Goal: Communication & Community: Share content

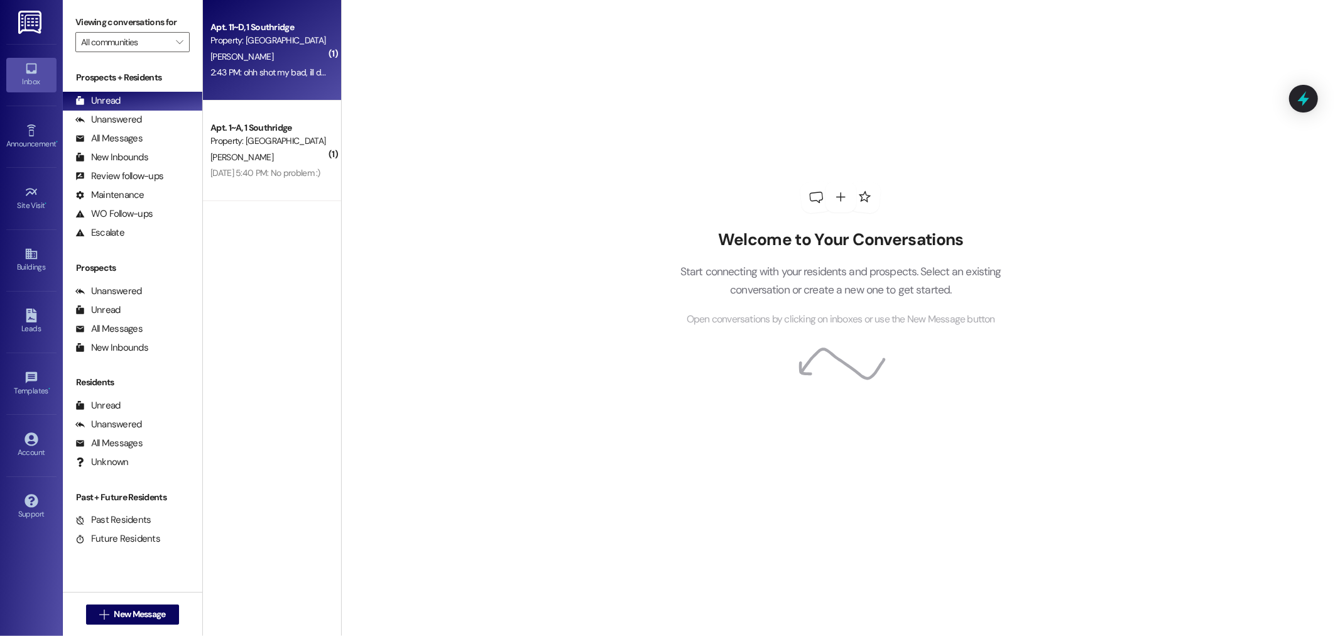
click at [274, 49] on div "[PERSON_NAME]" at bounding box center [268, 57] width 119 height 16
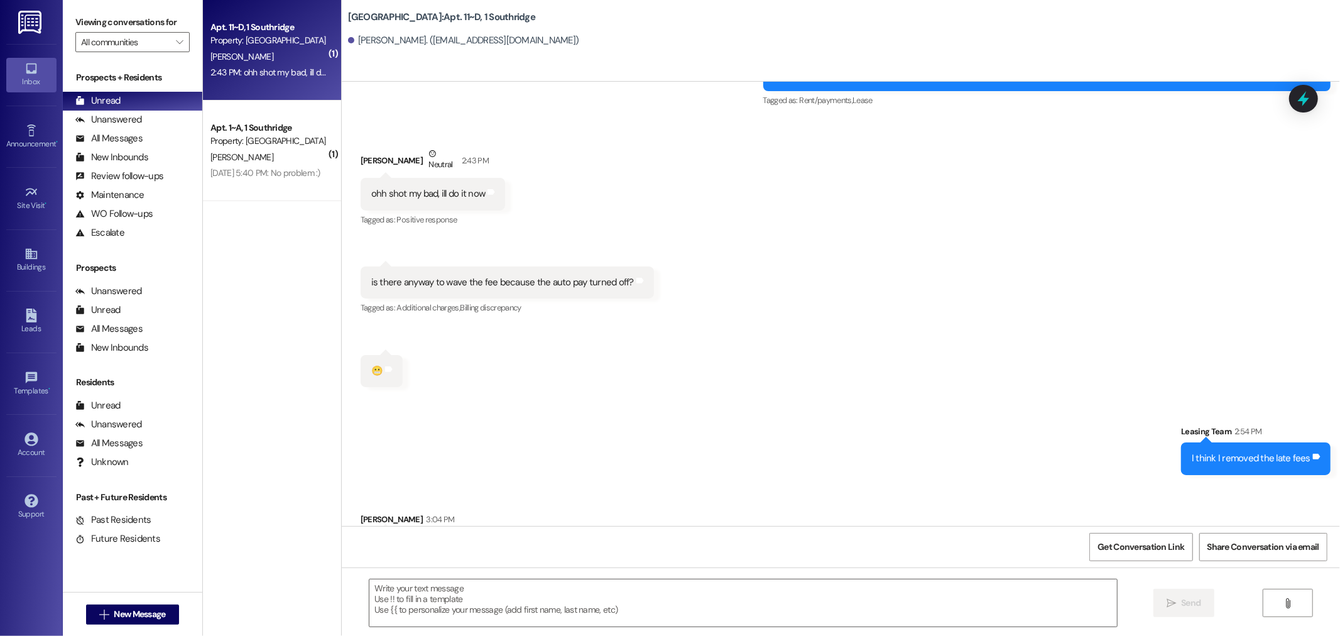
scroll to position [26174, 0]
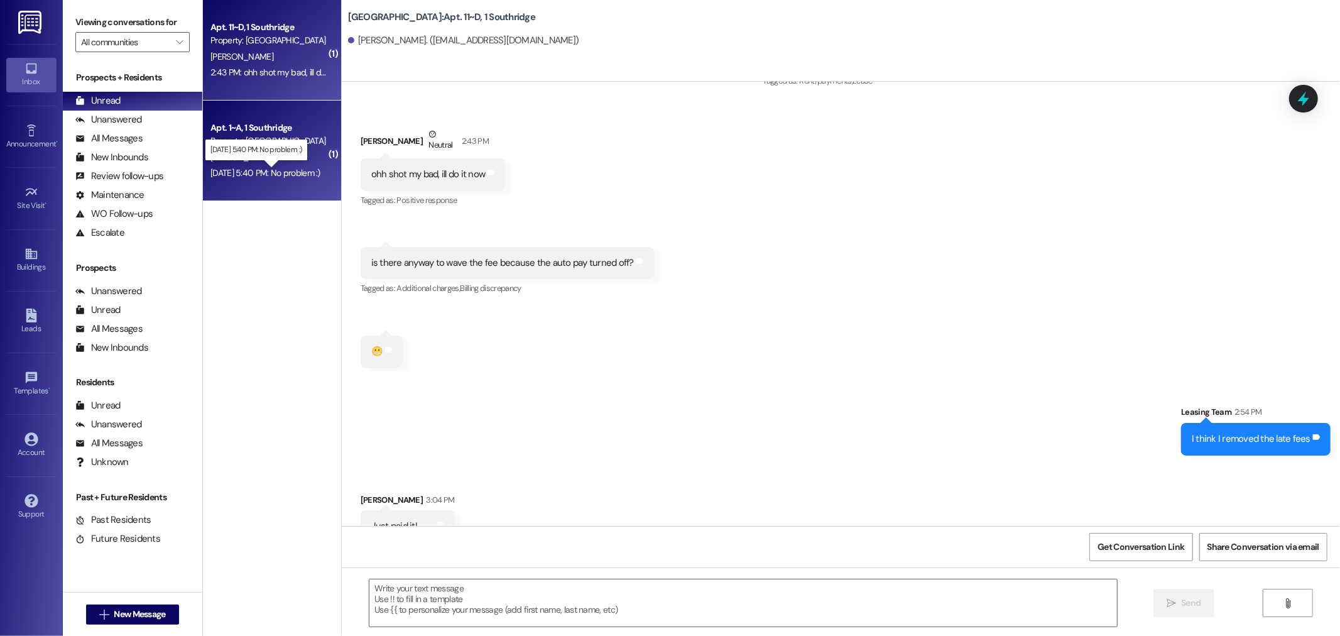
click at [292, 173] on div "Aug 02, 2022 at 5:40 PM: No problem :) Aug 02, 2022 at 5:40 PM: No problem :)" at bounding box center [265, 172] width 110 height 11
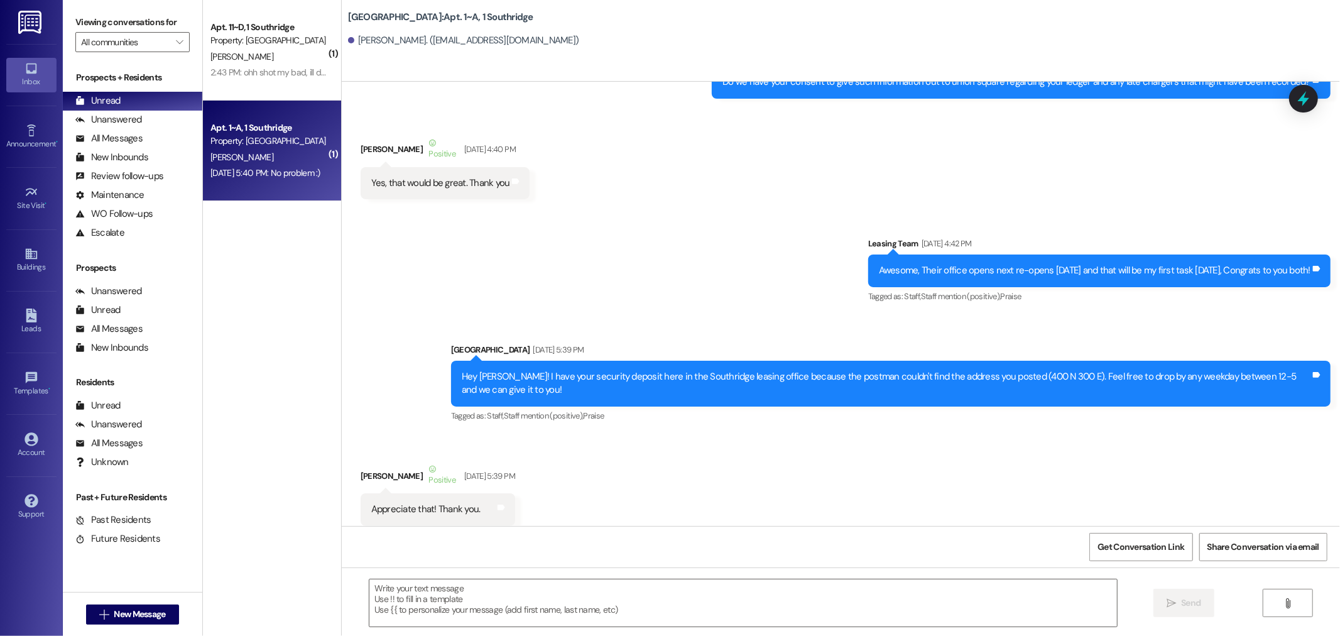
scroll to position [1530, 0]
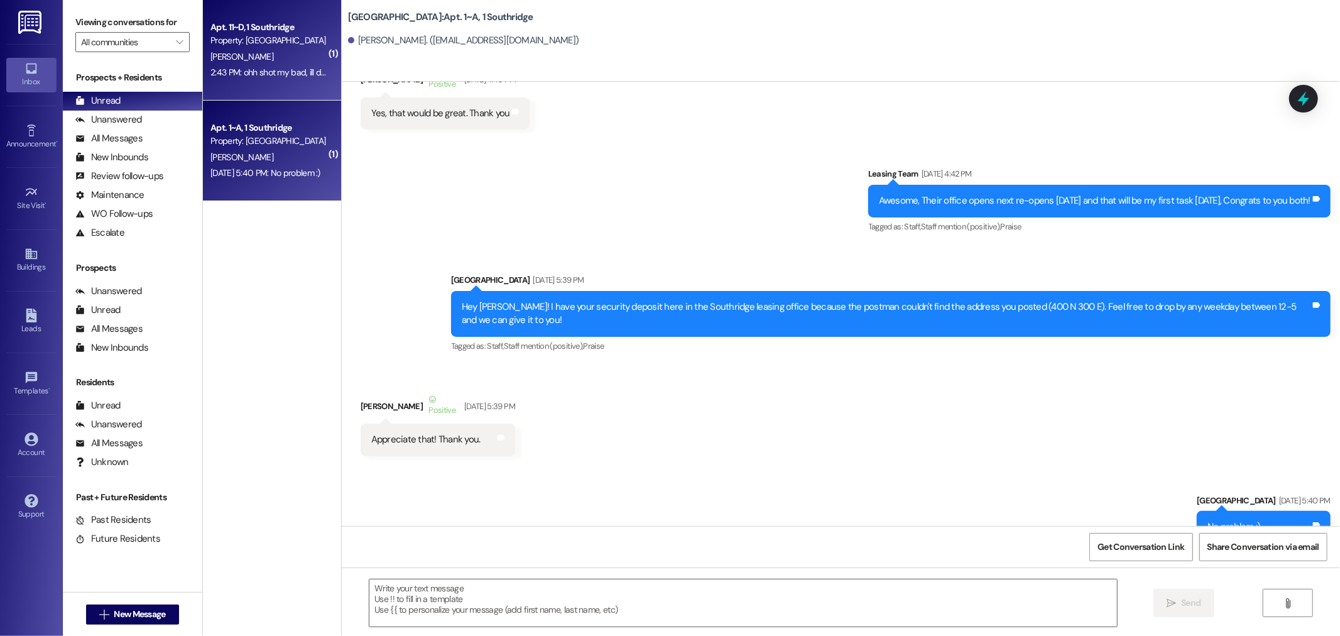
click at [222, 46] on div "Property: [GEOGRAPHIC_DATA]" at bounding box center [268, 40] width 116 height 13
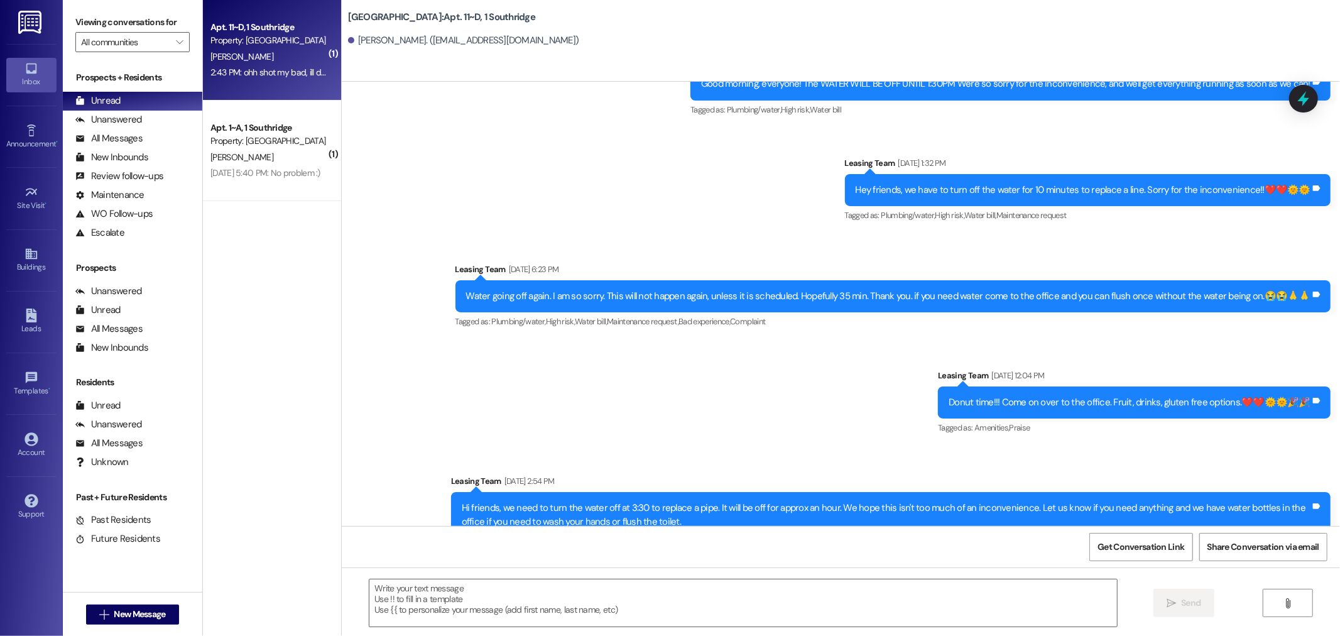
scroll to position [26174, 0]
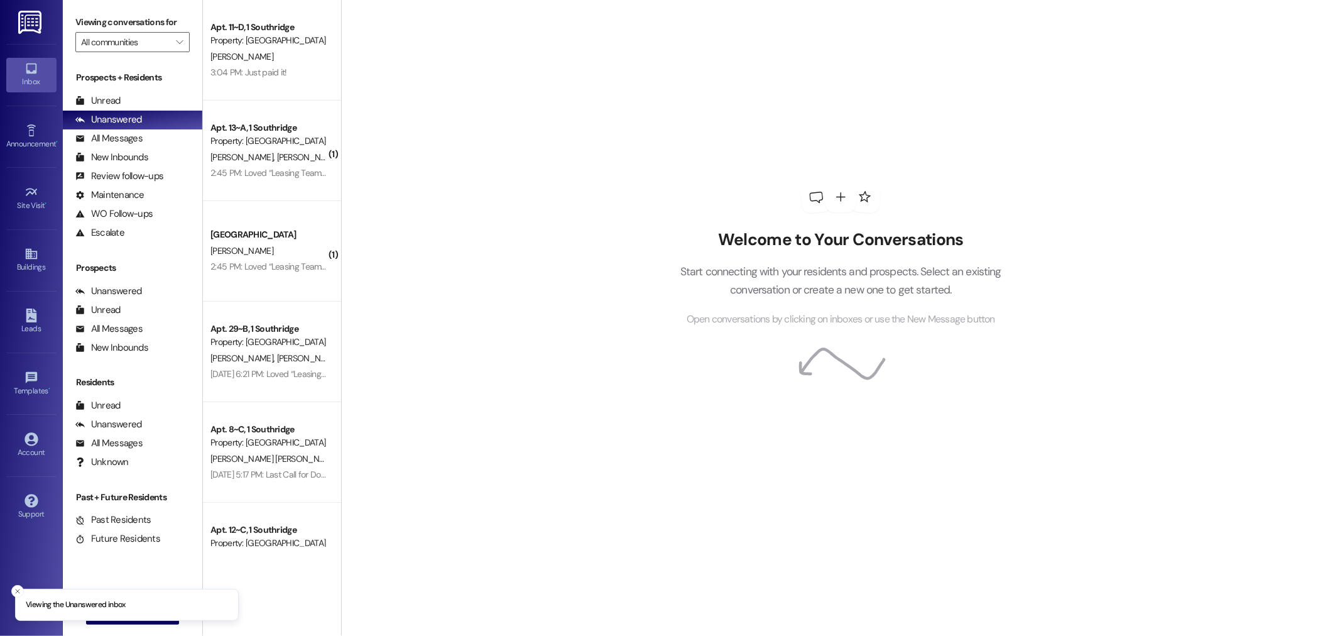
click at [99, 90] on div "Prospects + Residents Unread (0) Unread: Any message you haven't read yet will …" at bounding box center [132, 156] width 139 height 171
click at [106, 97] on div "Unread" at bounding box center [97, 100] width 45 height 13
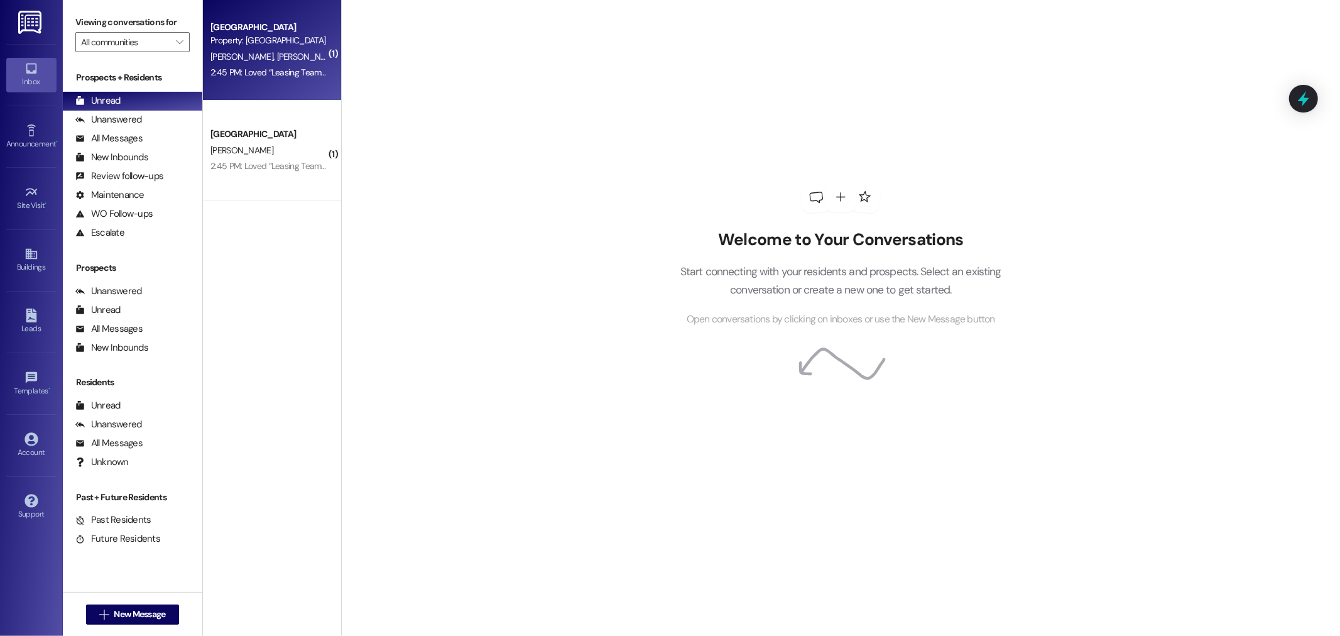
click at [274, 78] on div "2:45 PM: Loved “Leasing Team ([GEOGRAPHIC_DATA]): Hi friends, The granite guys …" at bounding box center [268, 73] width 119 height 16
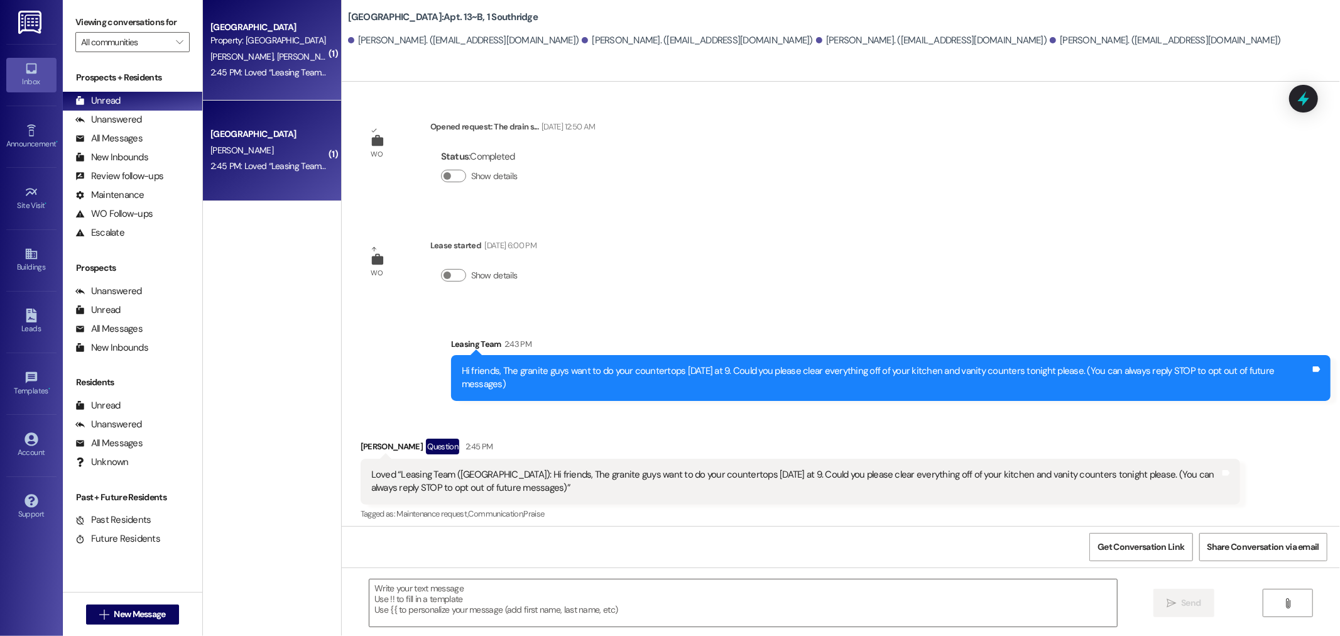
click at [283, 143] on div "[PERSON_NAME]" at bounding box center [268, 151] width 119 height 16
click at [266, 264] on div "( 1 ) [GEOGRAPHIC_DATA] Property: [GEOGRAPHIC_DATA] [PERSON_NAME] [PERSON_NAME]…" at bounding box center [272, 273] width 138 height 547
click at [135, 143] on div "All Messages" at bounding box center [108, 138] width 67 height 13
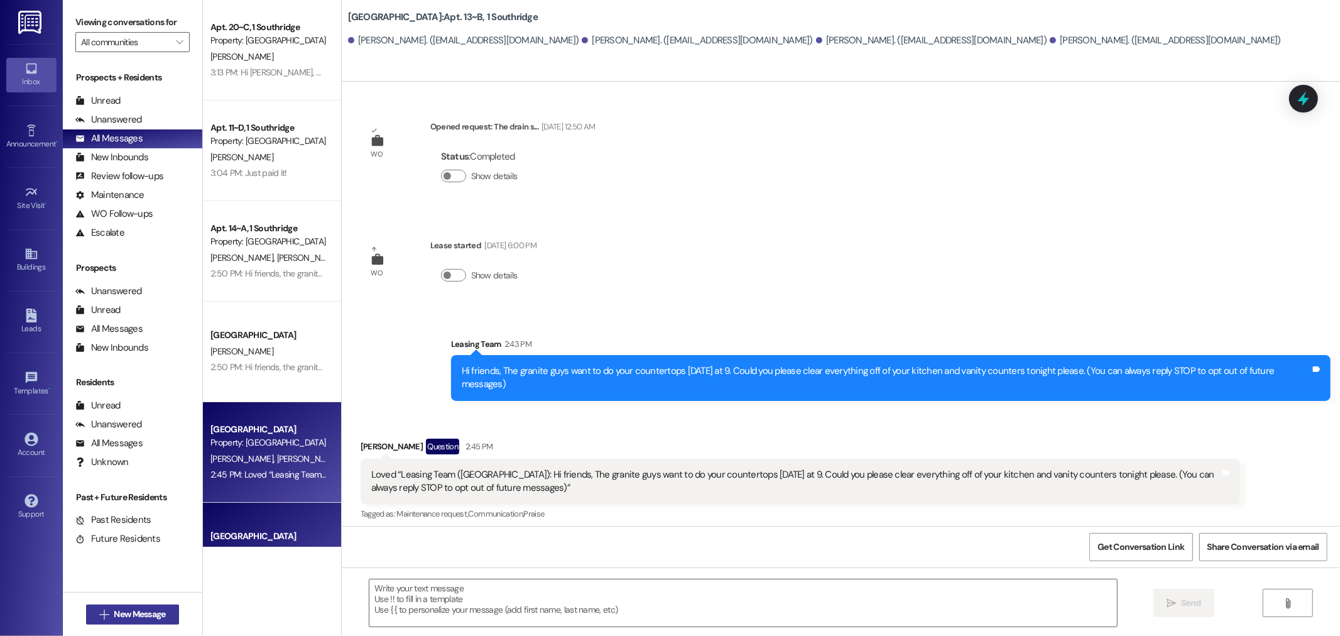
click at [134, 611] on span "New Message" at bounding box center [140, 614] width 52 height 13
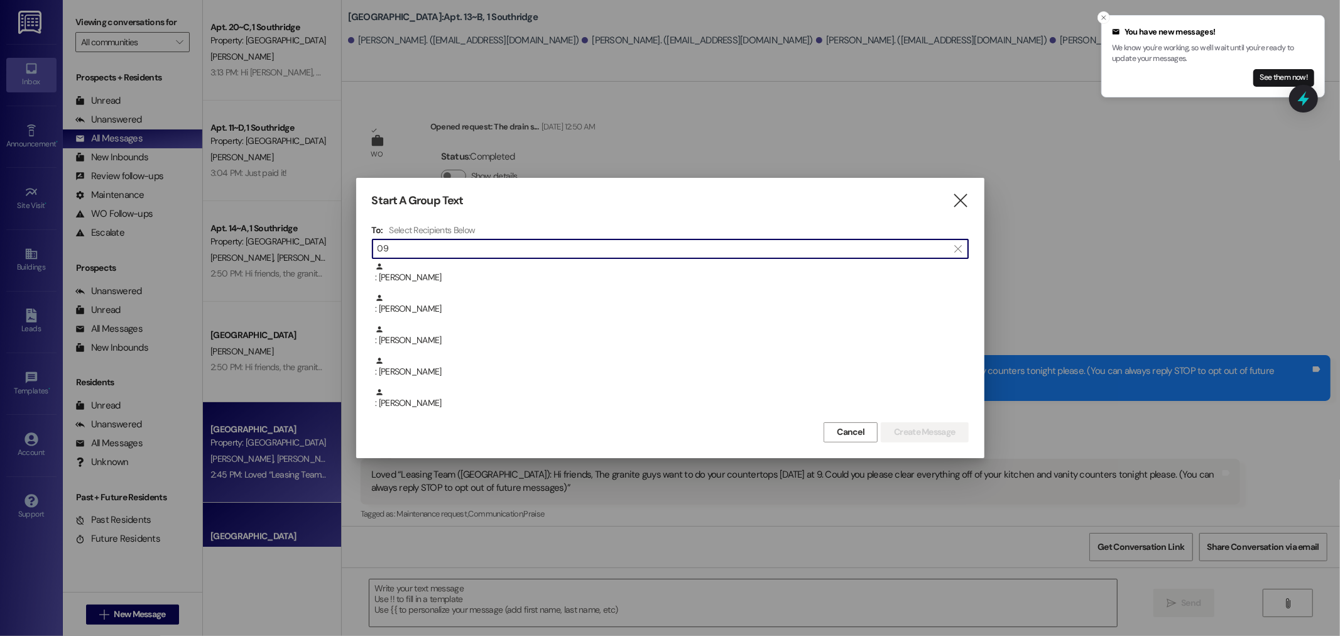
type input "0"
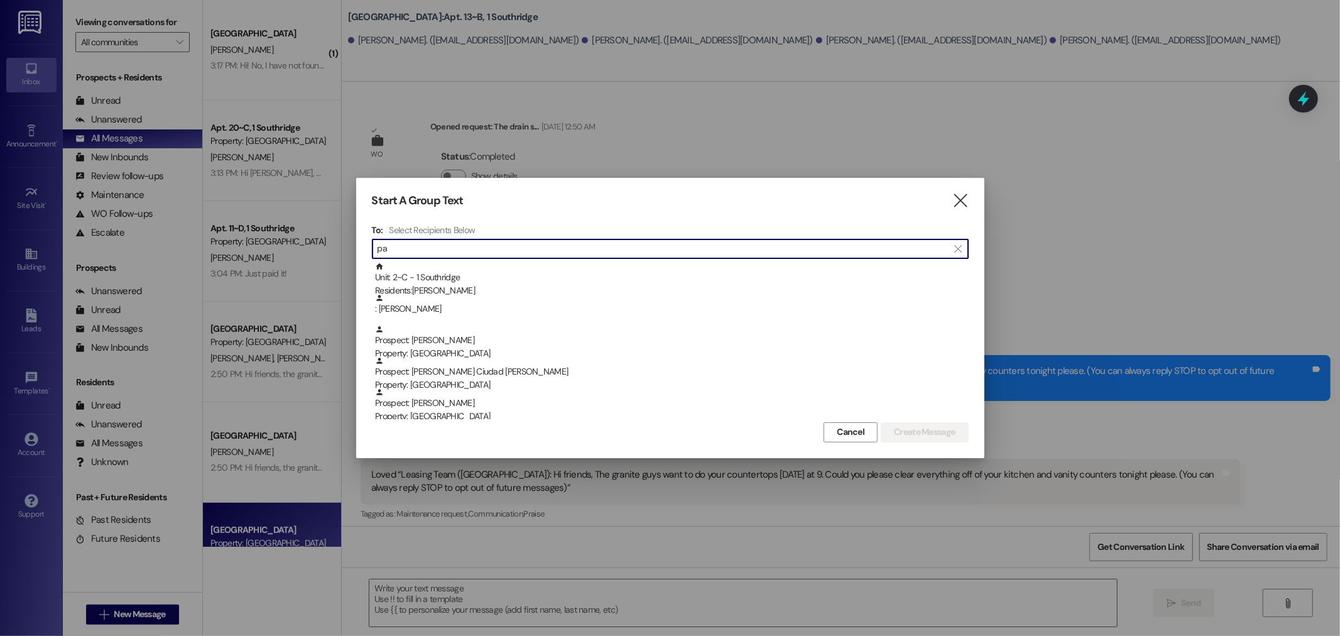
type input "p"
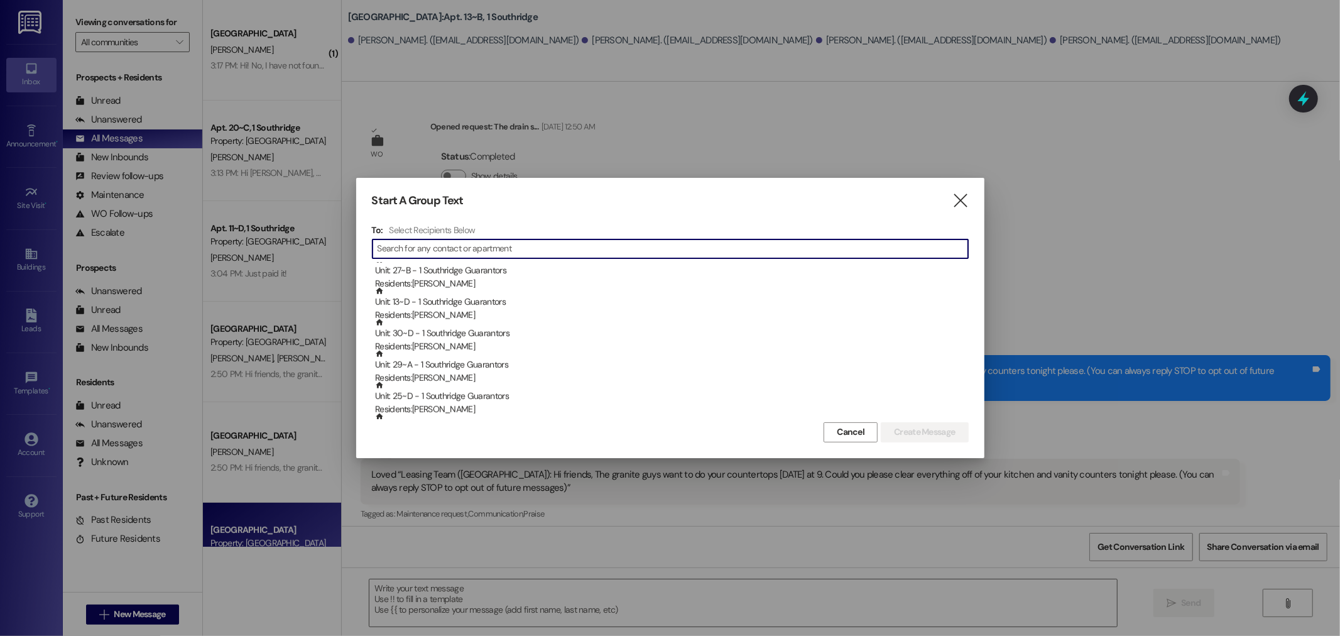
scroll to position [1047, 0]
click at [964, 199] on icon "" at bounding box center [960, 200] width 17 height 13
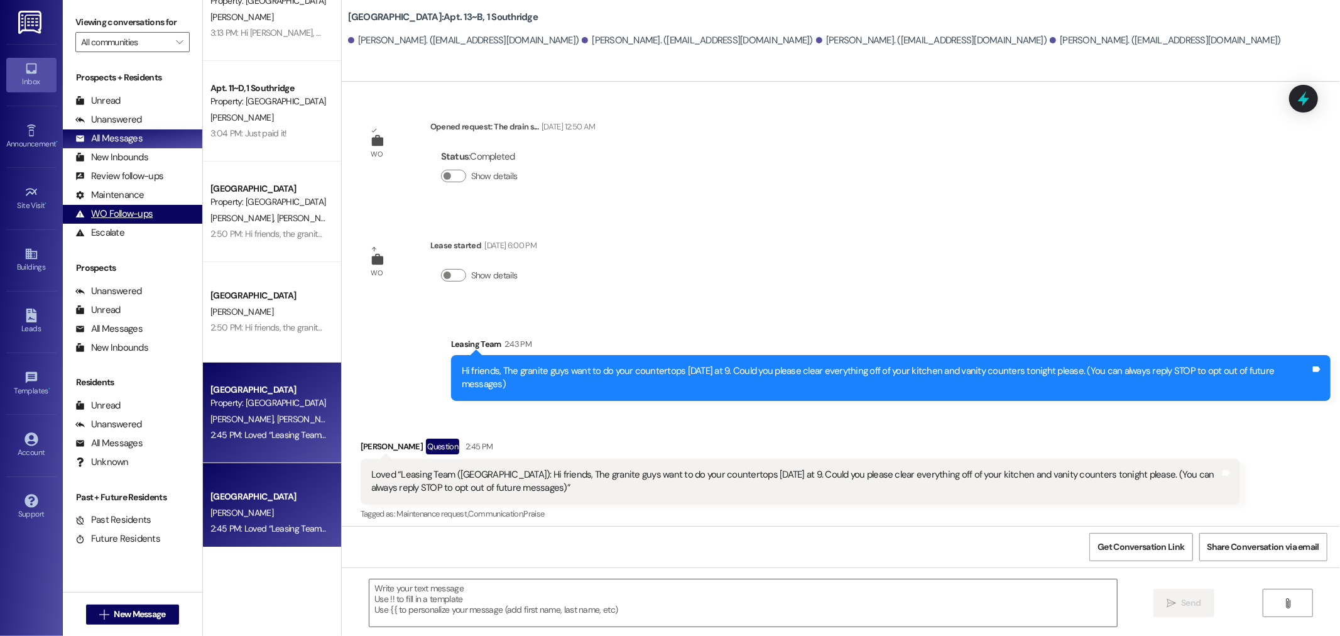
scroll to position [139, 0]
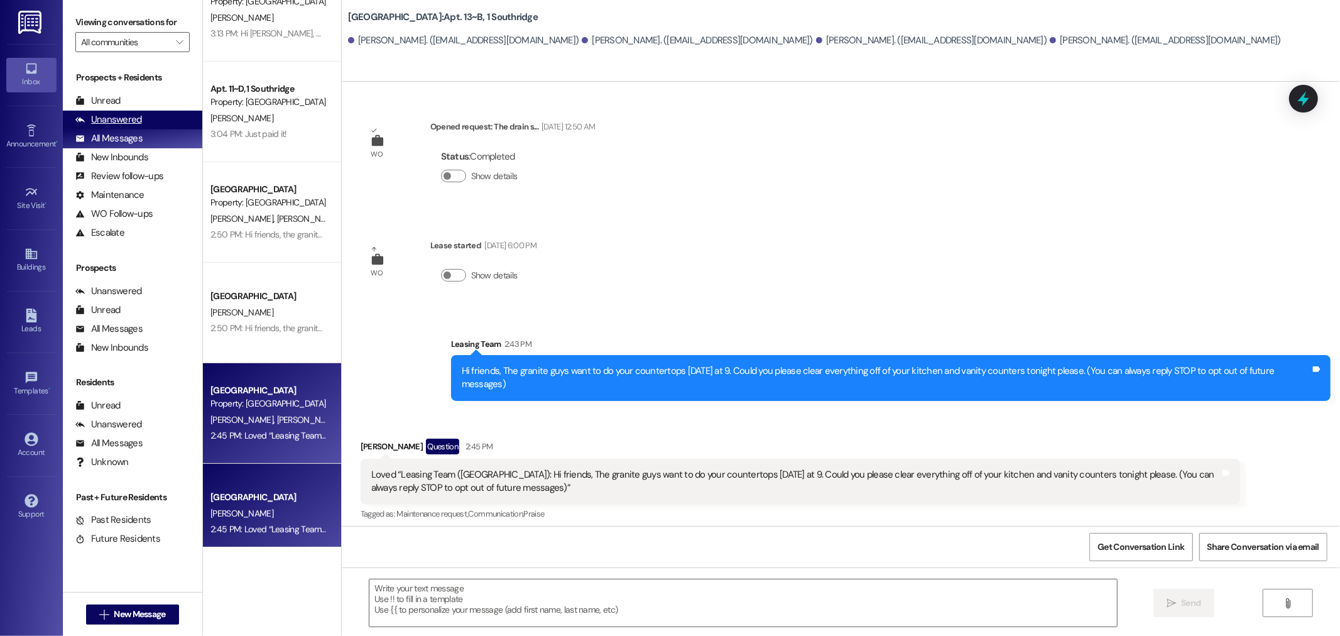
click at [137, 114] on div "Unanswered" at bounding box center [108, 119] width 67 height 13
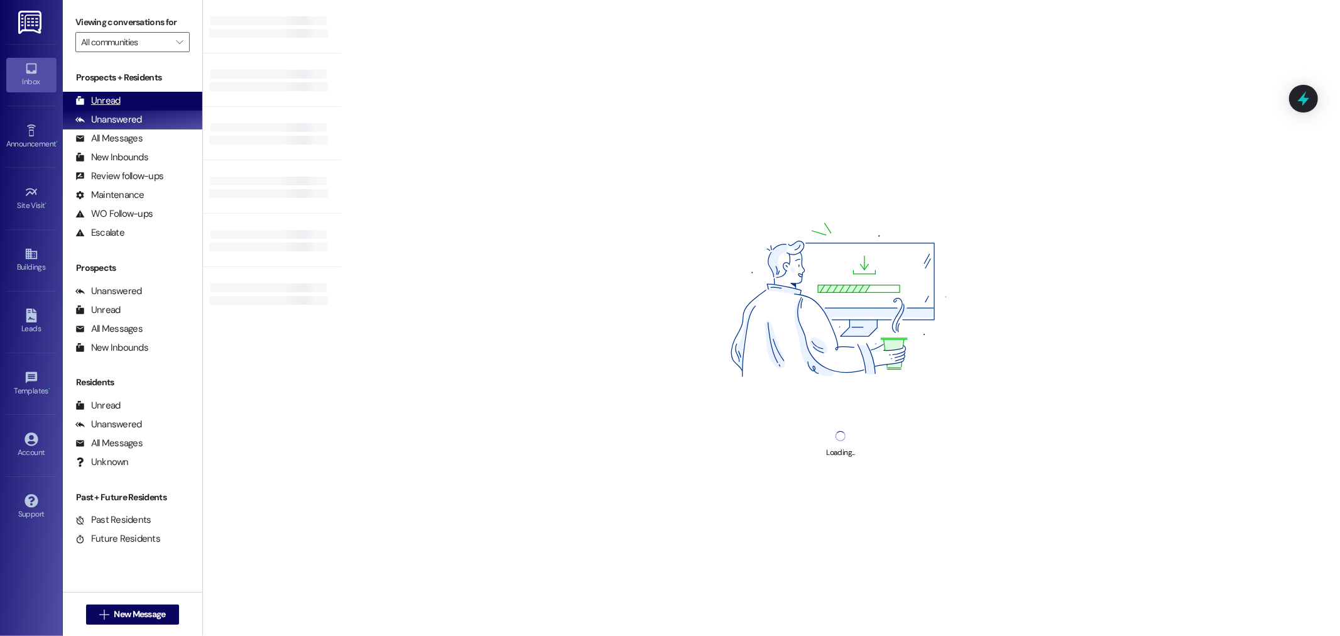
click at [139, 106] on div "Unread (0)" at bounding box center [132, 101] width 139 height 19
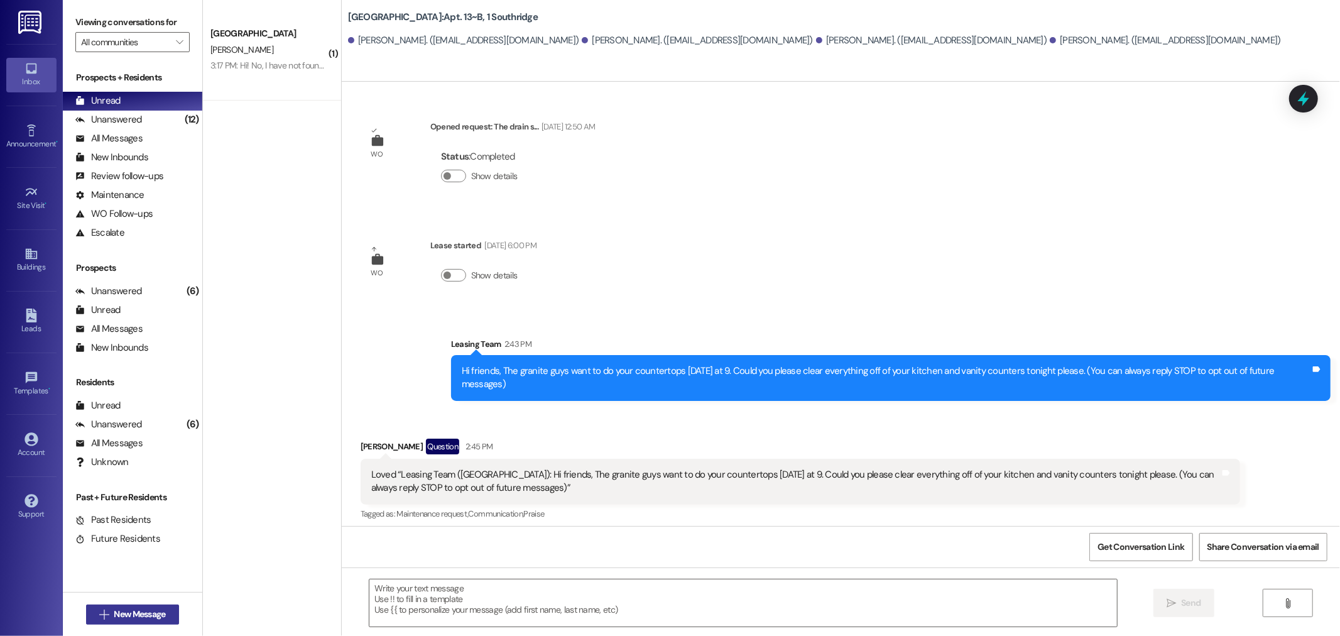
click at [111, 614] on span "New Message" at bounding box center [139, 614] width 57 height 13
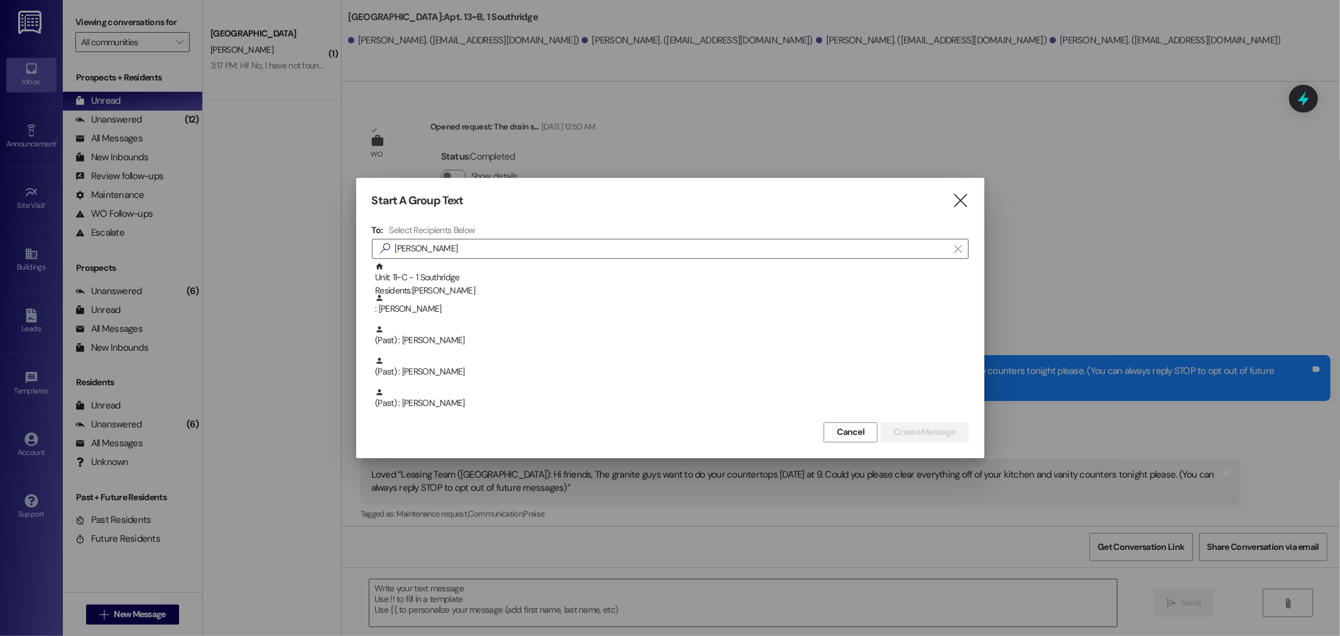
click at [971, 191] on div "Start A Group Text  To: Select Recipients Below  [PERSON_NAME]  Unit: 11~C -…" at bounding box center [670, 318] width 628 height 280
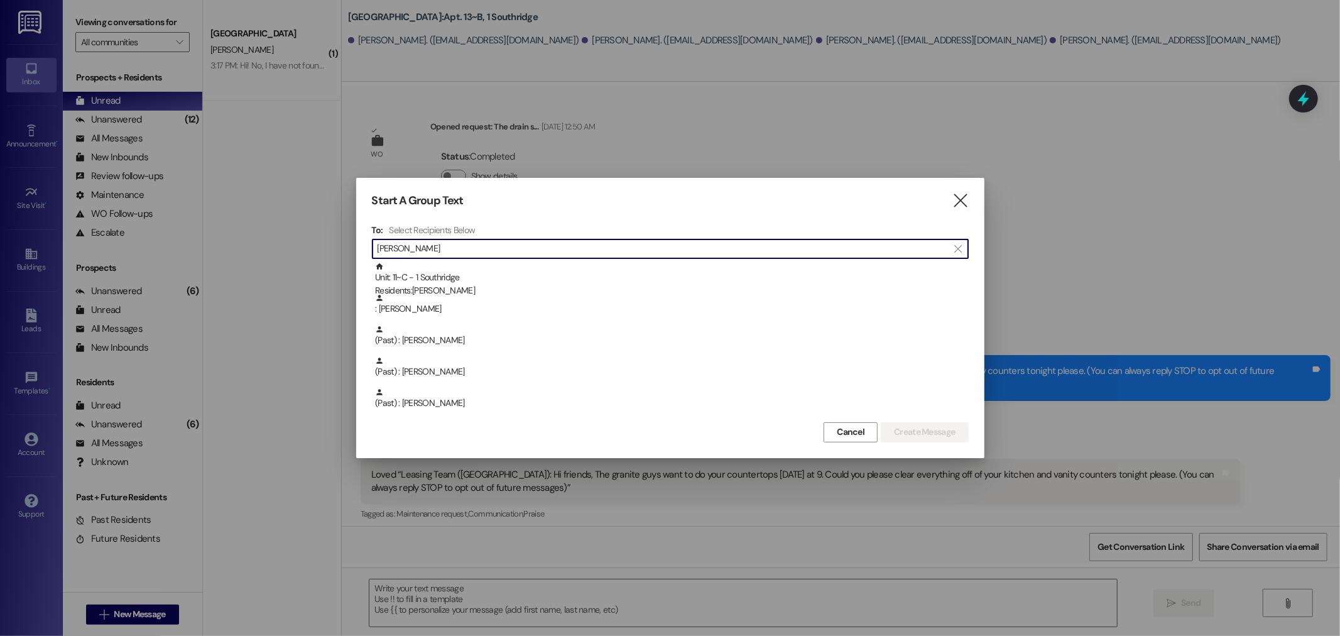
click at [624, 248] on input "[PERSON_NAME]" at bounding box center [663, 249] width 570 height 18
type input "j"
type input "a"
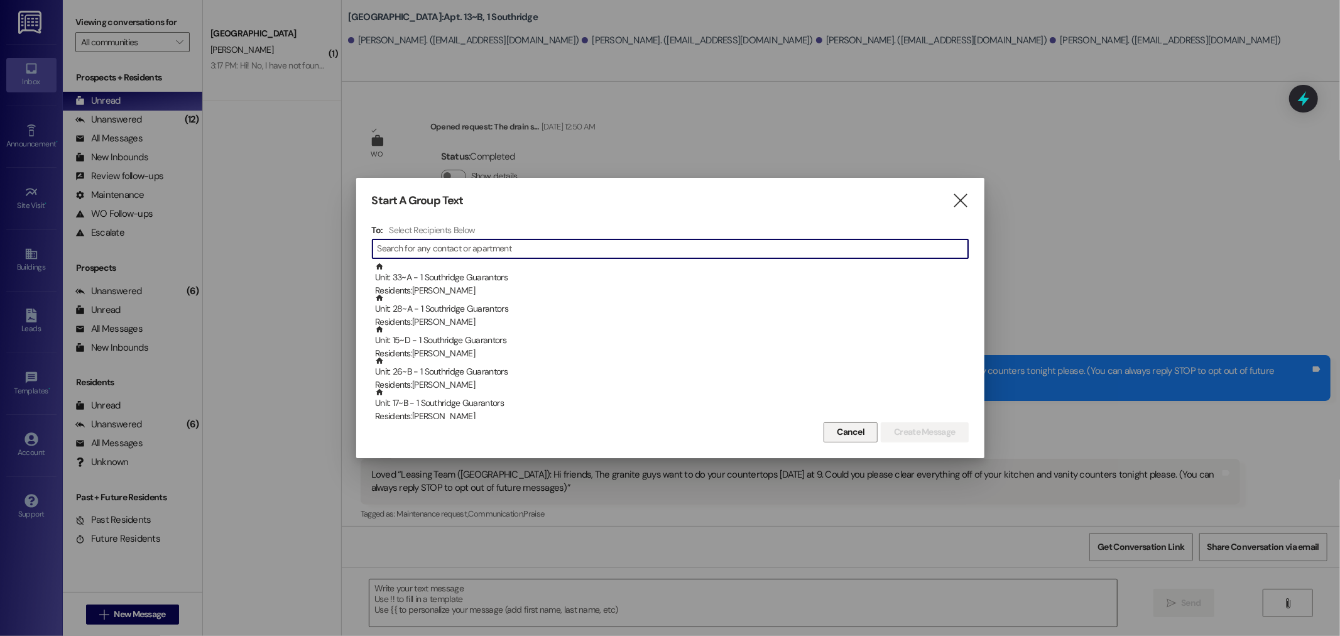
click at [849, 428] on span "Cancel" at bounding box center [851, 431] width 28 height 13
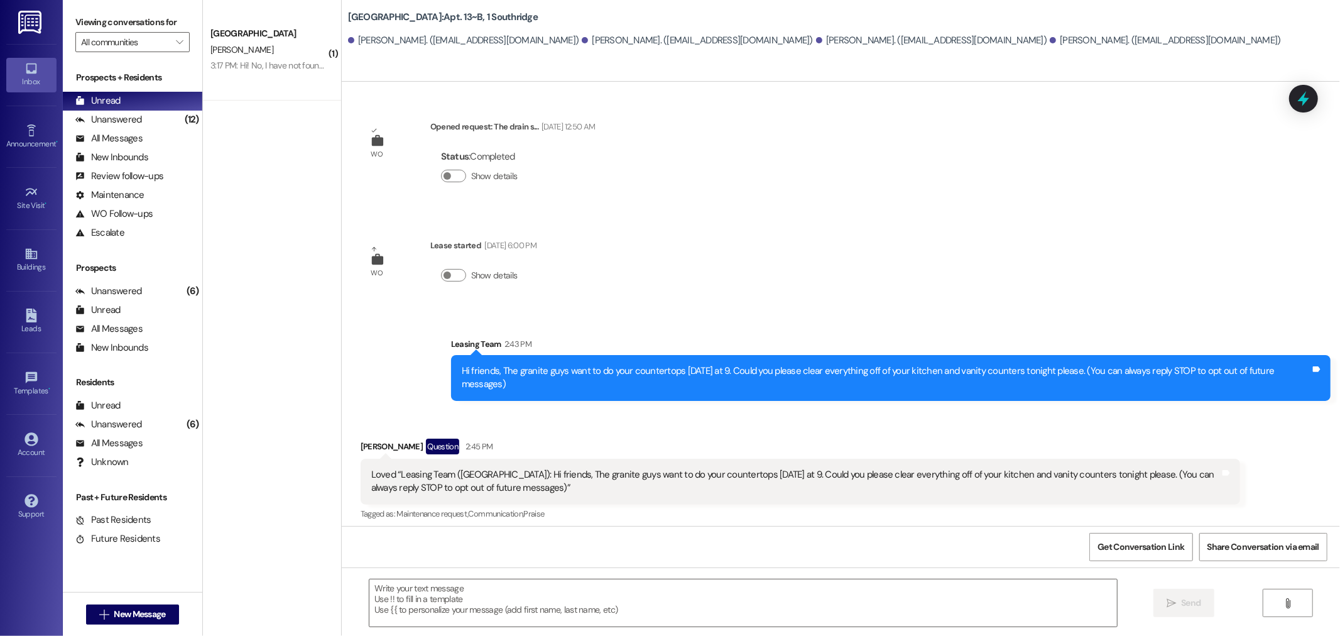
click at [137, 74] on div "Prospects + Residents" at bounding box center [132, 77] width 139 height 13
click at [109, 43] on input "All communities" at bounding box center [125, 42] width 89 height 20
click at [176, 38] on icon "" at bounding box center [179, 42] width 7 height 10
click at [173, 44] on span "" at bounding box center [179, 42] width 12 height 20
click at [155, 63] on span "All communities" at bounding box center [201, 63] width 240 height 13
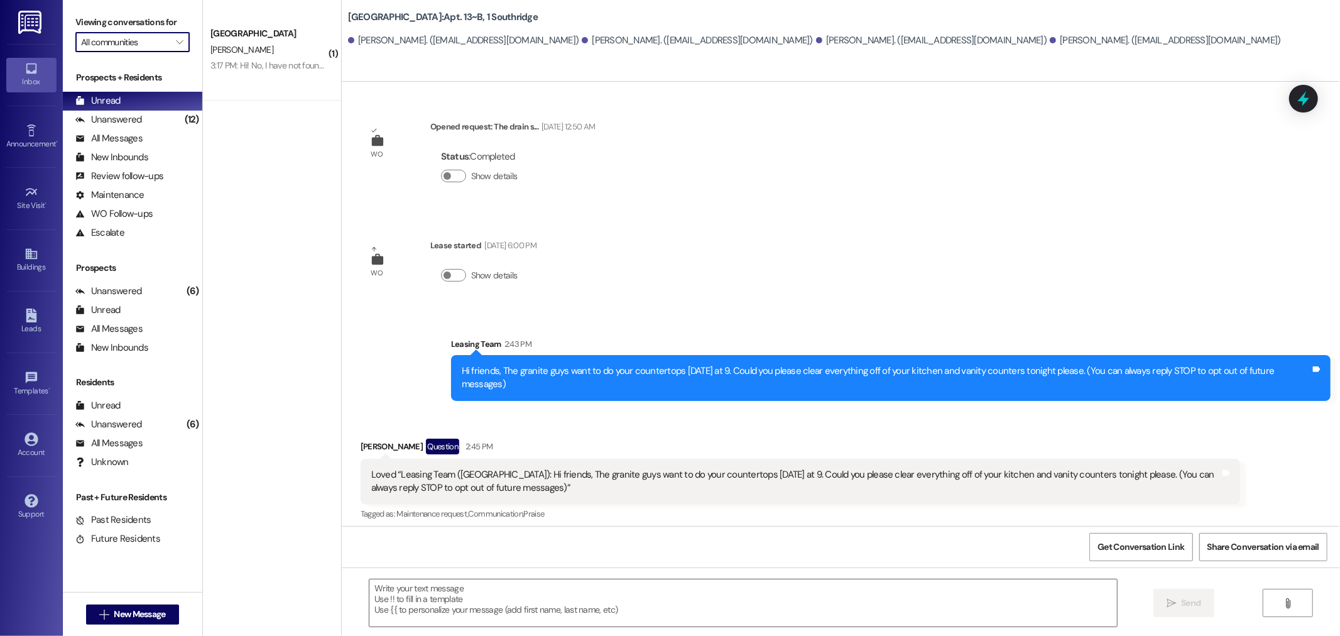
click at [162, 21] on label "Viewing conversations for" at bounding box center [132, 22] width 114 height 19
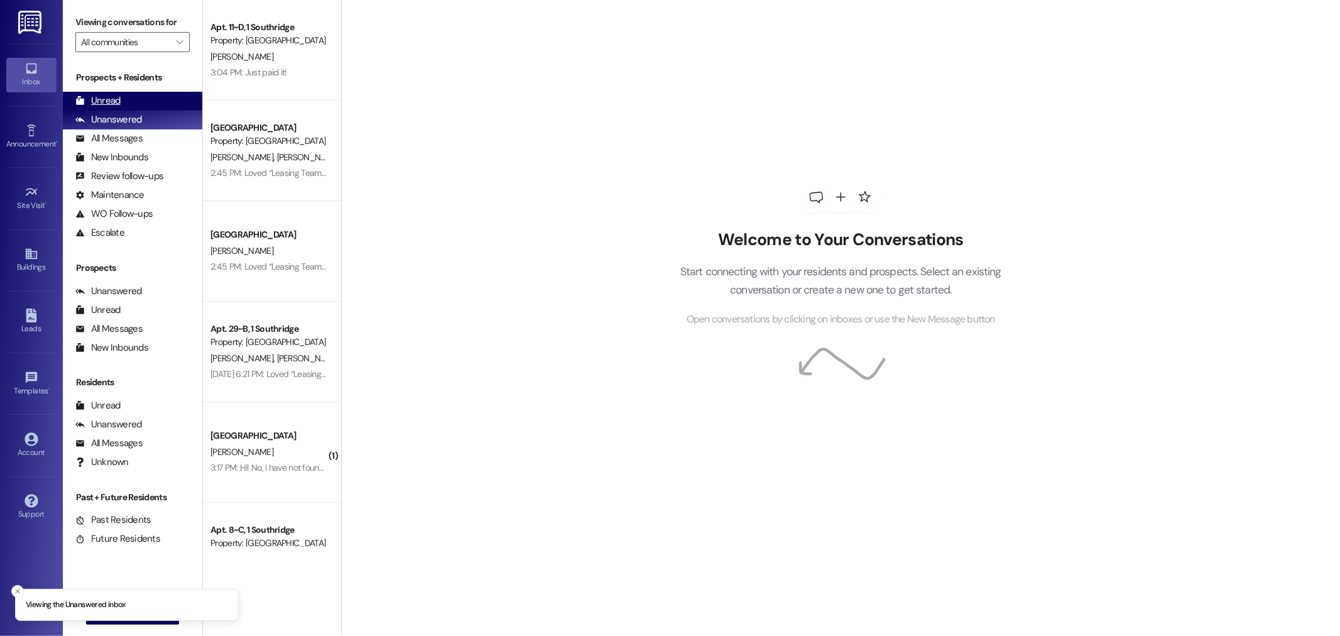
click at [150, 104] on div "Unread (0)" at bounding box center [132, 101] width 139 height 19
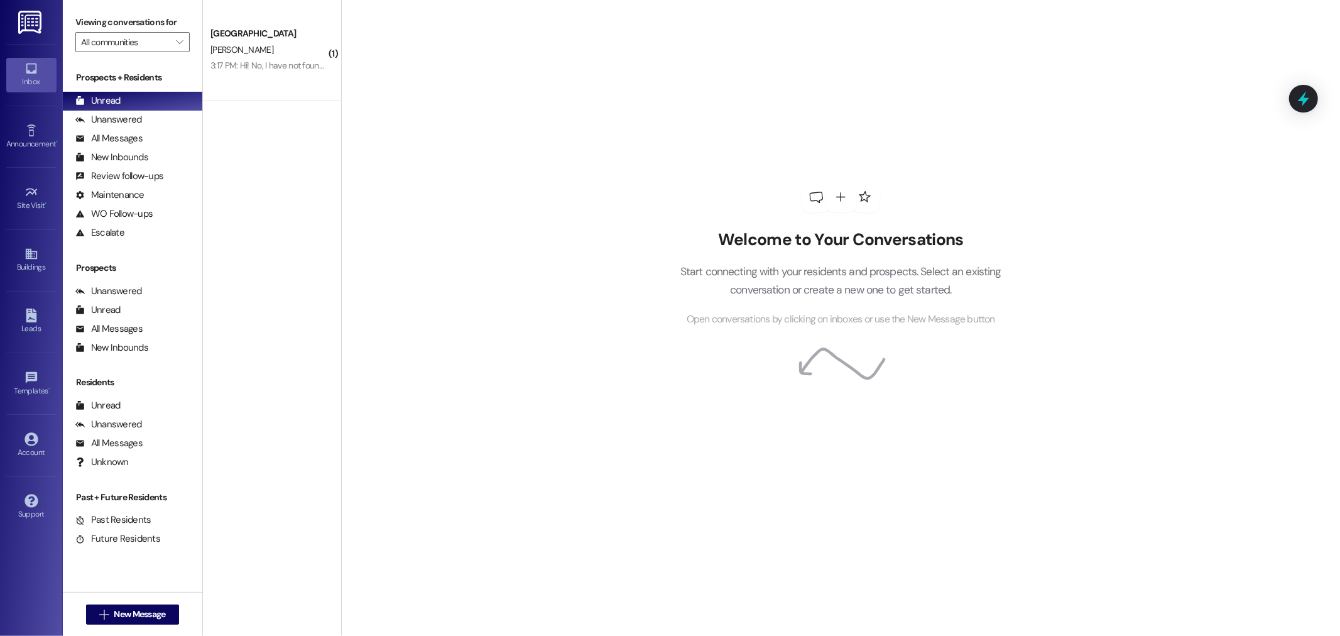
click at [19, 21] on img at bounding box center [31, 22] width 26 height 23
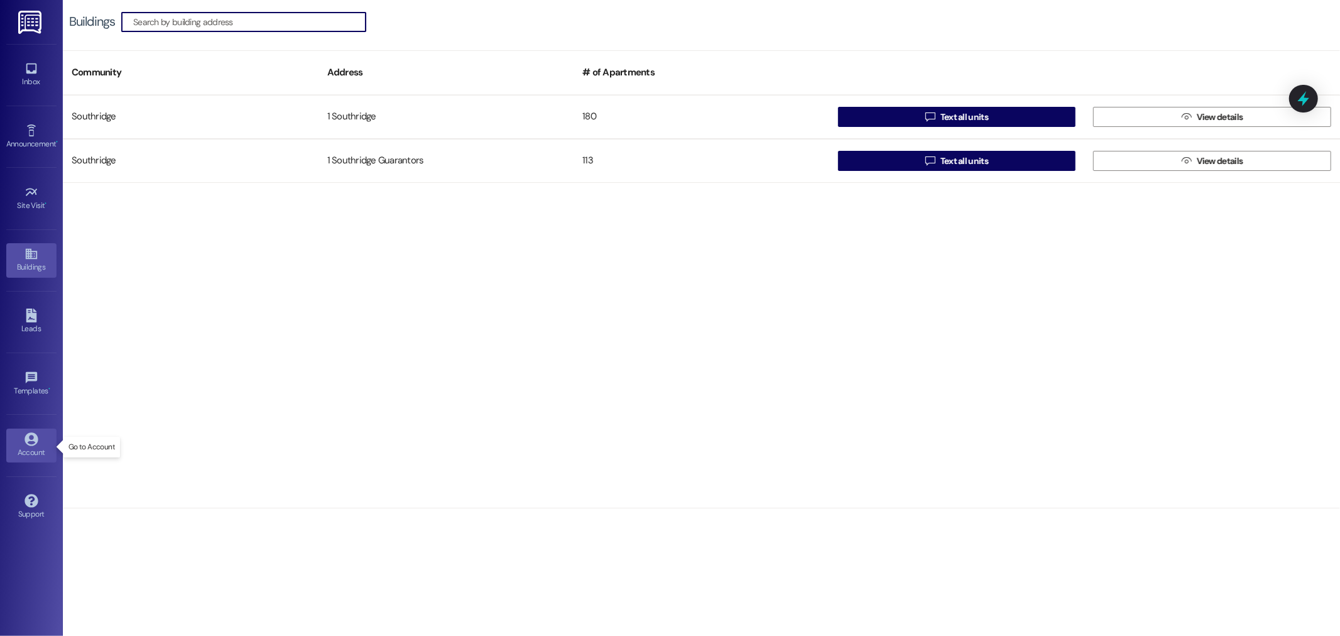
click at [35, 445] on icon at bounding box center [31, 438] width 13 height 13
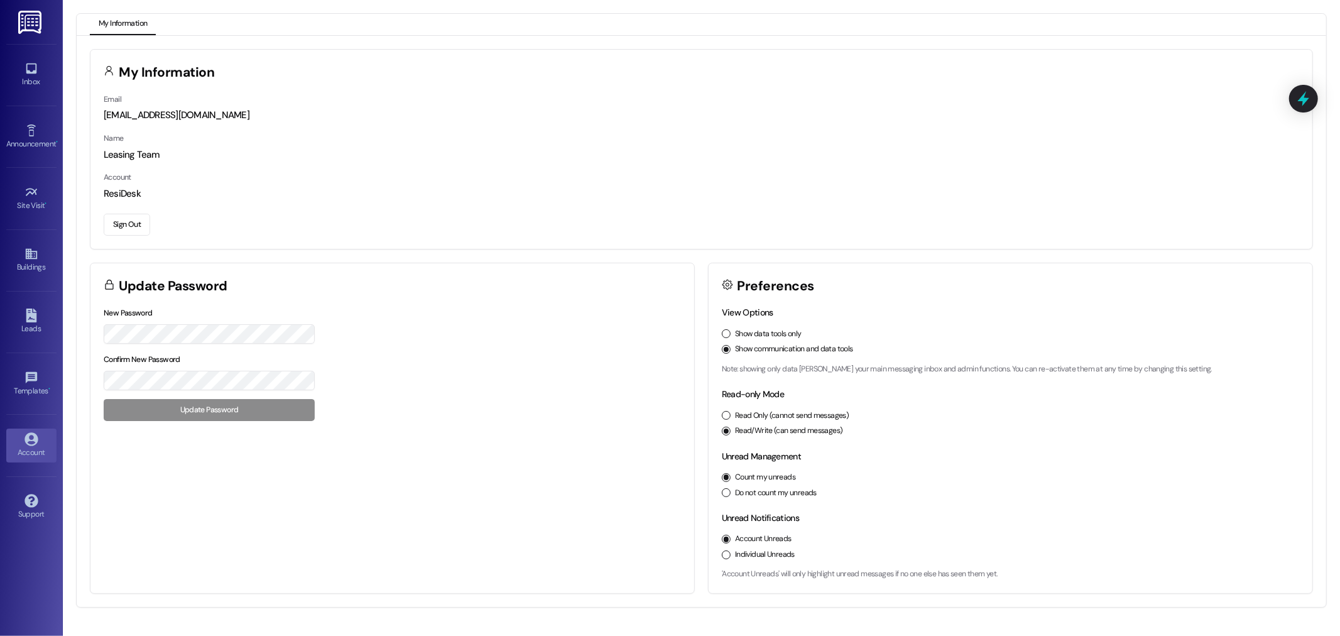
click at [32, 17] on img at bounding box center [31, 22] width 26 height 23
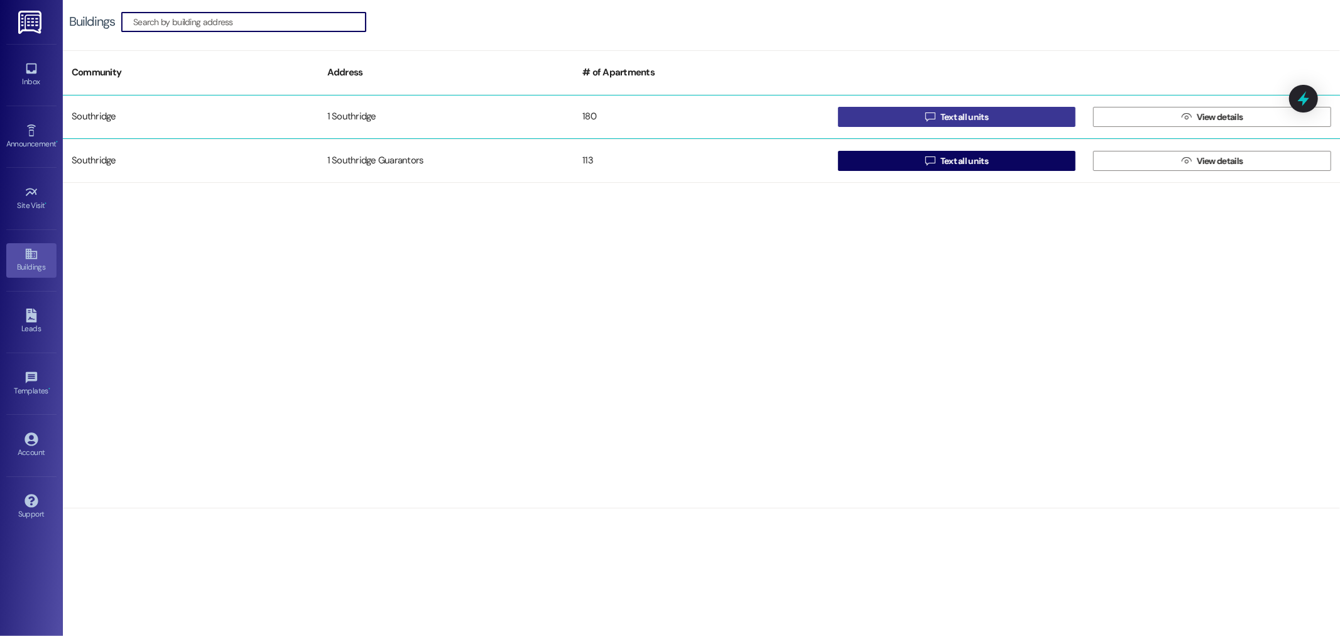
click at [942, 111] on span "Text all units" at bounding box center [964, 117] width 48 height 13
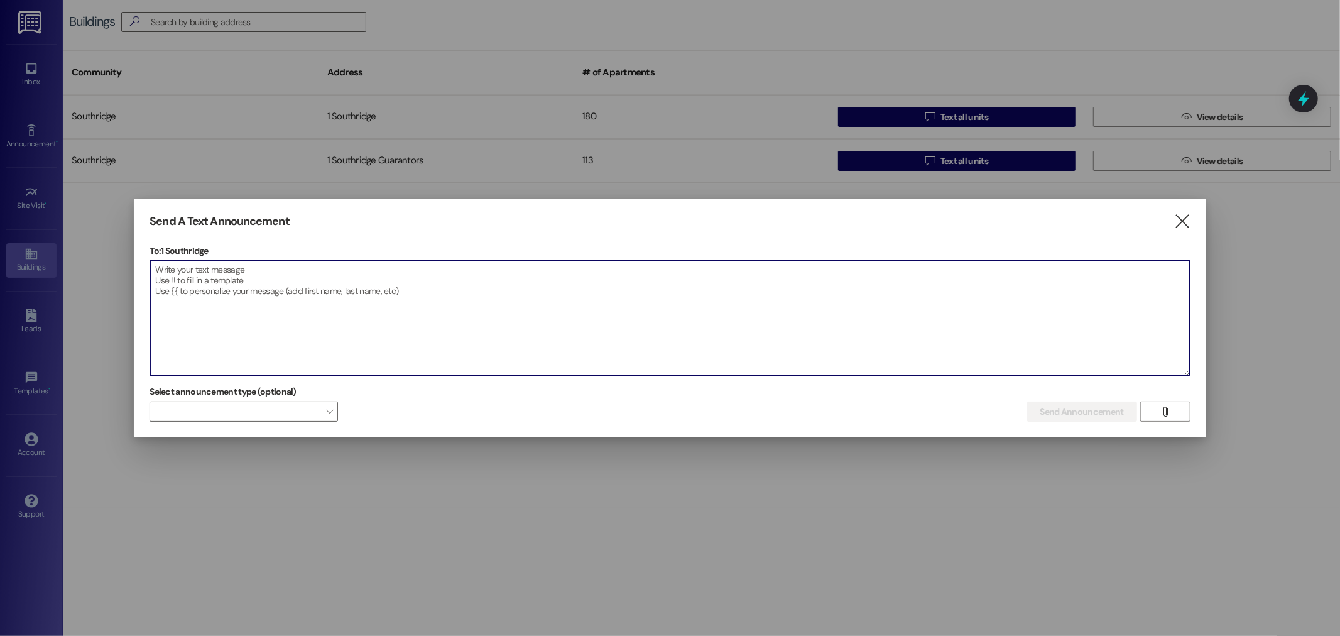
click at [485, 330] on textarea at bounding box center [669, 318] width 1039 height 114
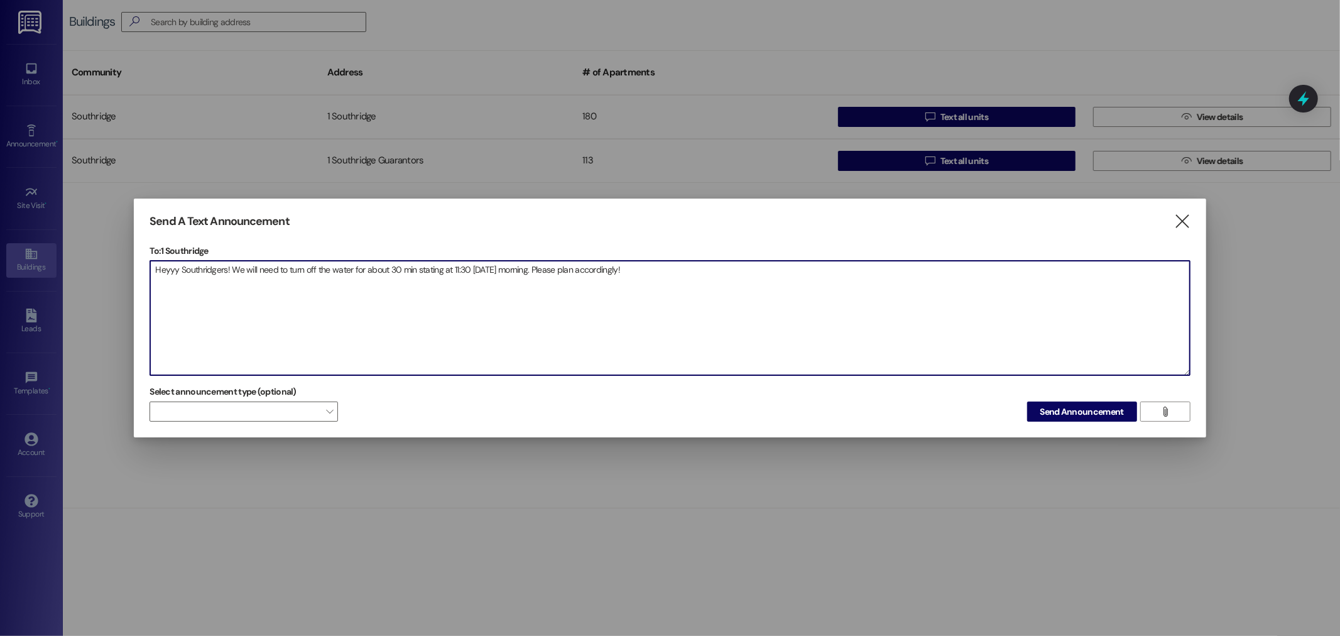
click at [428, 274] on textarea "Heyyy Southridgers! We will need to turn off the water for about 30 min stating…" at bounding box center [669, 318] width 1039 height 114
click at [475, 296] on textarea "Heyyy Southridgers! We will need to turn off the water for about 30 min startin…" at bounding box center [669, 318] width 1039 height 114
click at [695, 288] on textarea "Heyyy Southridgers! We will need to turn off the water for about 30 min startin…" at bounding box center [669, 318] width 1039 height 114
type textarea "Heyyy Southridgers! We will need to turn off the water for about 30 min startin…"
click at [1088, 415] on span "Send Announcement" at bounding box center [1082, 411] width 84 height 13
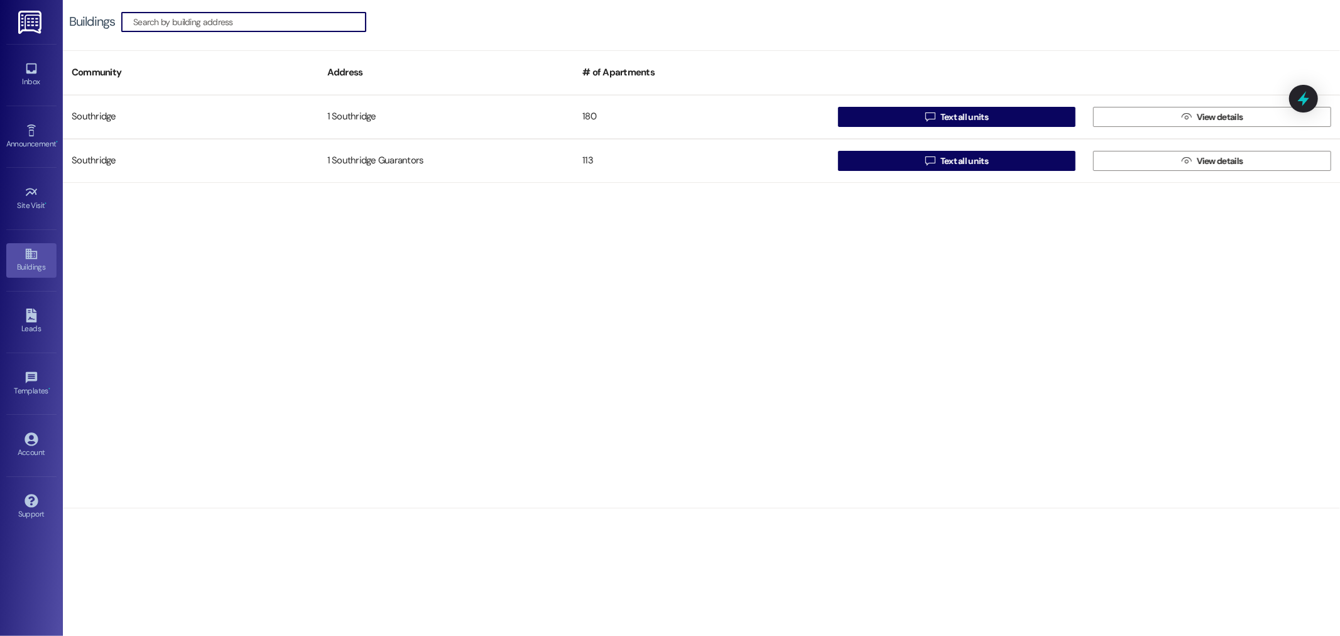
click at [26, 30] on img at bounding box center [31, 22] width 26 height 23
click at [23, 25] on img at bounding box center [31, 22] width 26 height 23
